Goal: Task Accomplishment & Management: Check status

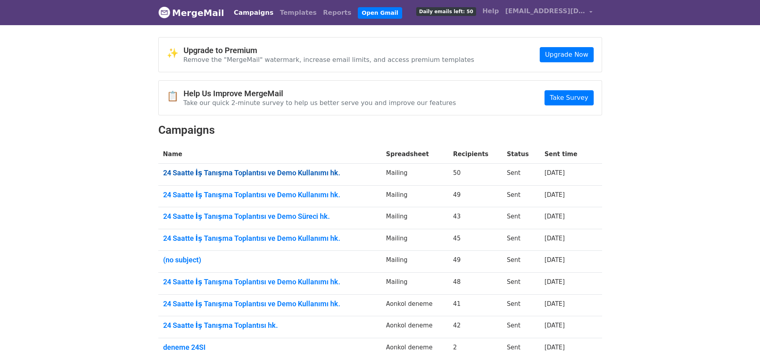
click at [233, 171] on link "24 Saatte İş Tanışma Toplantısı ve Demo Kullanımı hk." at bounding box center [269, 173] width 213 height 9
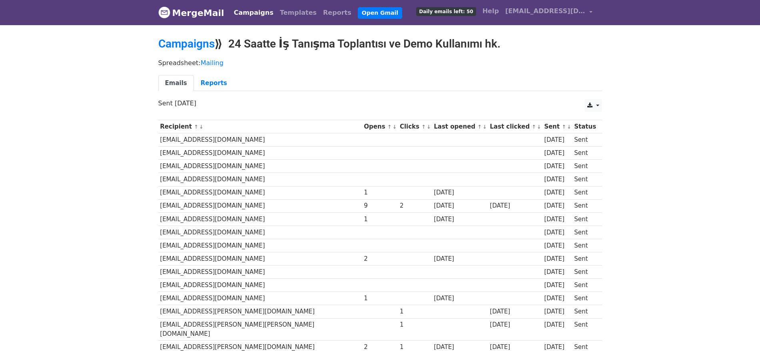
click at [195, 40] on link "Campaigns" at bounding box center [186, 43] width 56 height 13
